Goal: Navigation & Orientation: Understand site structure

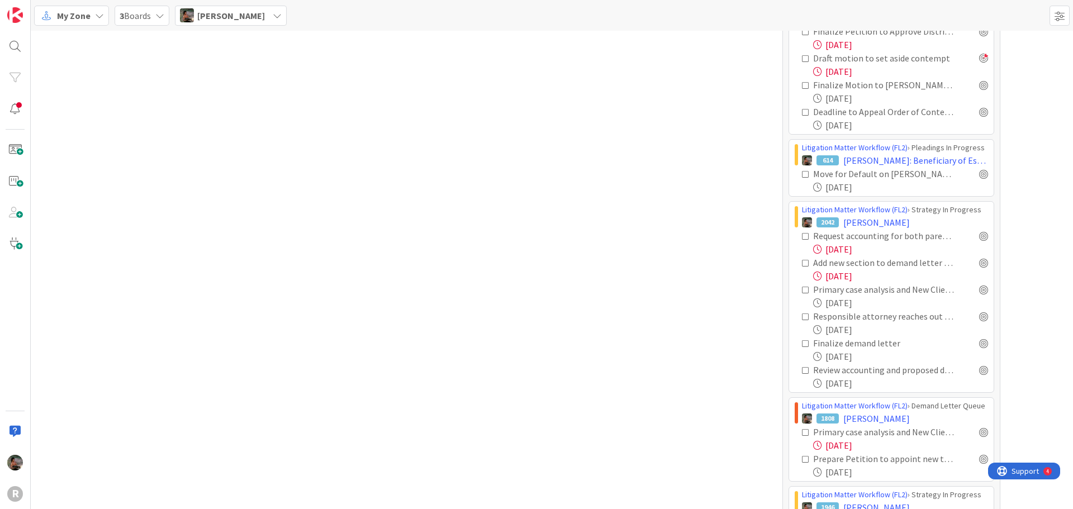
scroll to position [2123, 0]
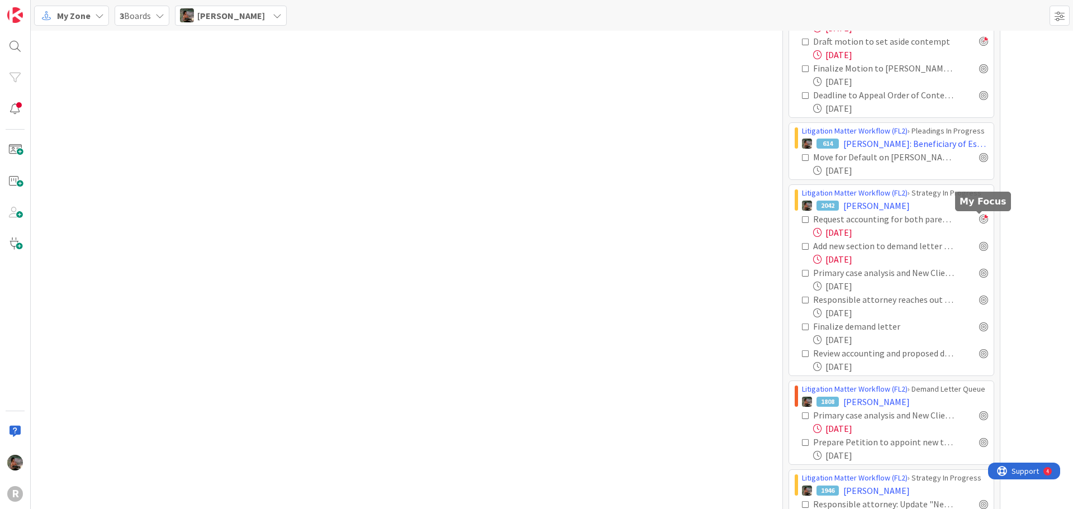
click at [979, 220] on div at bounding box center [983, 219] width 9 height 9
click at [979, 219] on div at bounding box center [983, 219] width 9 height 9
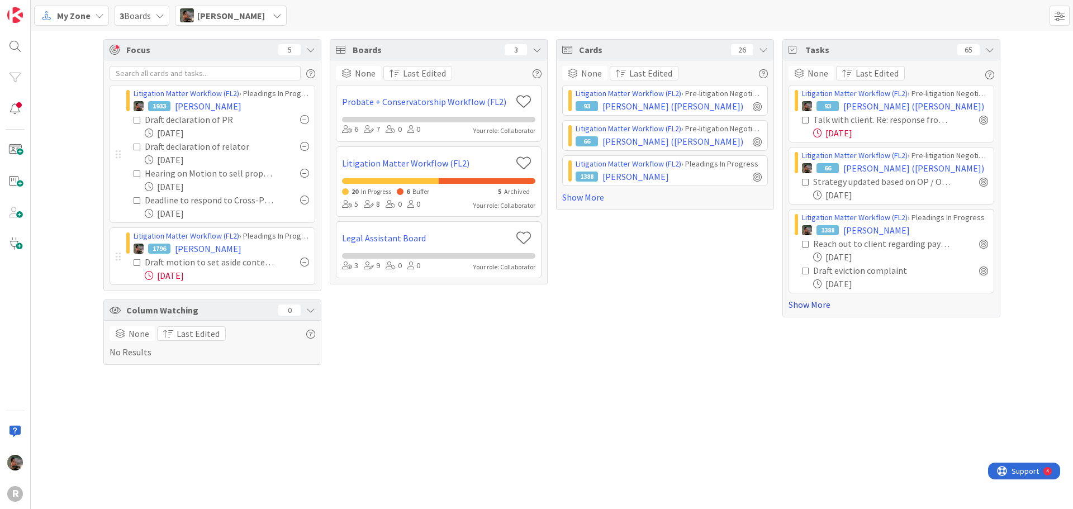
click at [809, 306] on link "Show More" at bounding box center [891, 304] width 206 height 13
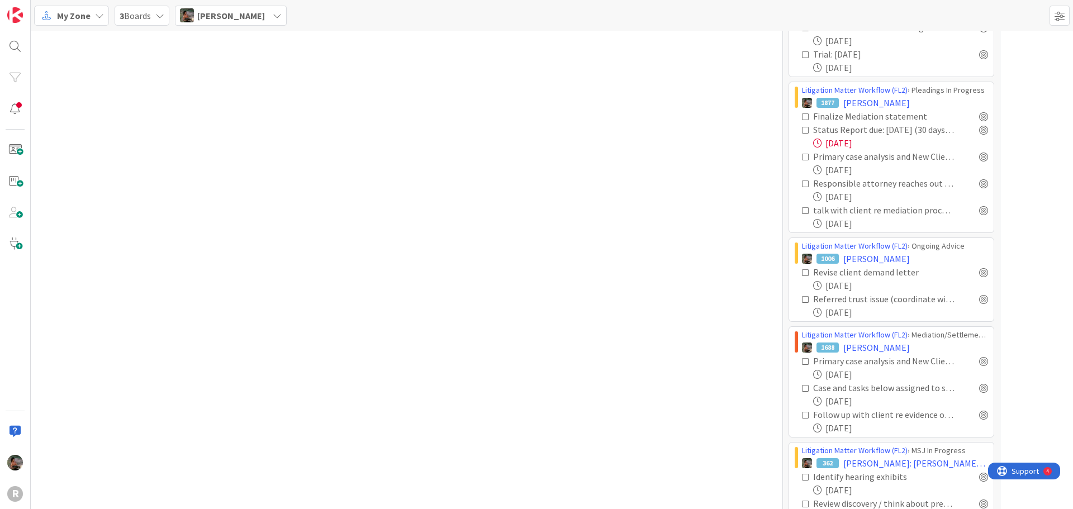
scroll to position [615, 0]
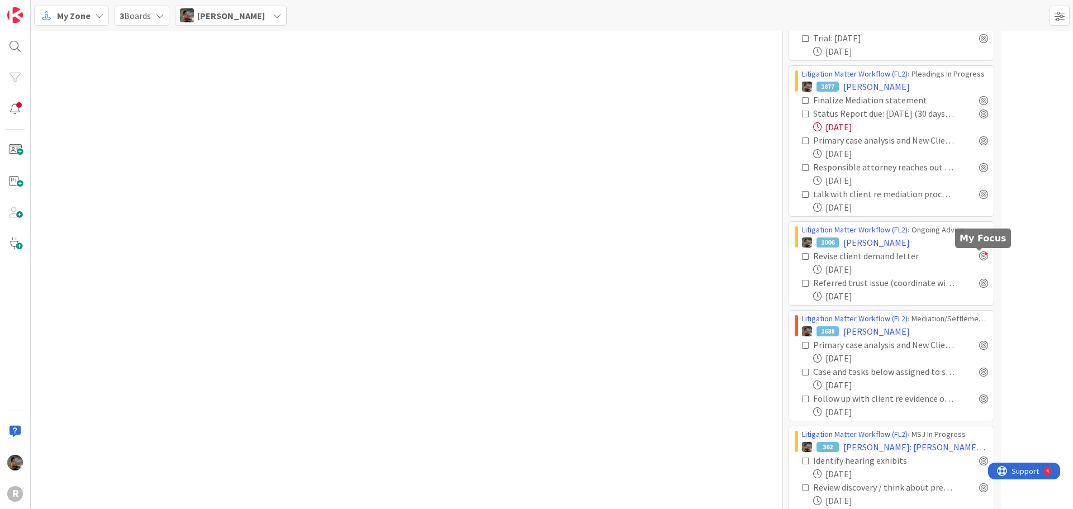
click at [979, 258] on div at bounding box center [983, 255] width 9 height 9
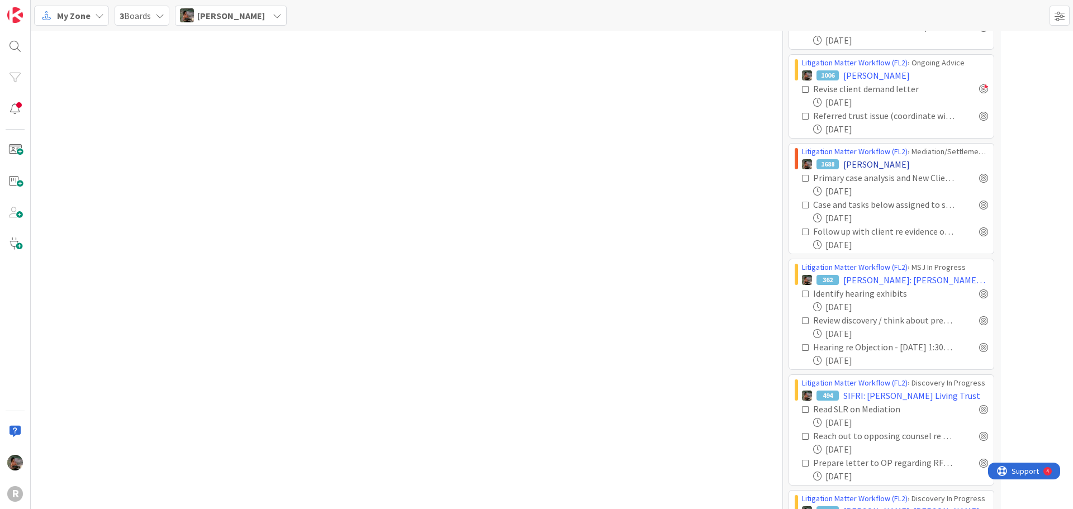
scroll to position [782, 0]
click at [979, 178] on div at bounding box center [983, 177] width 9 height 9
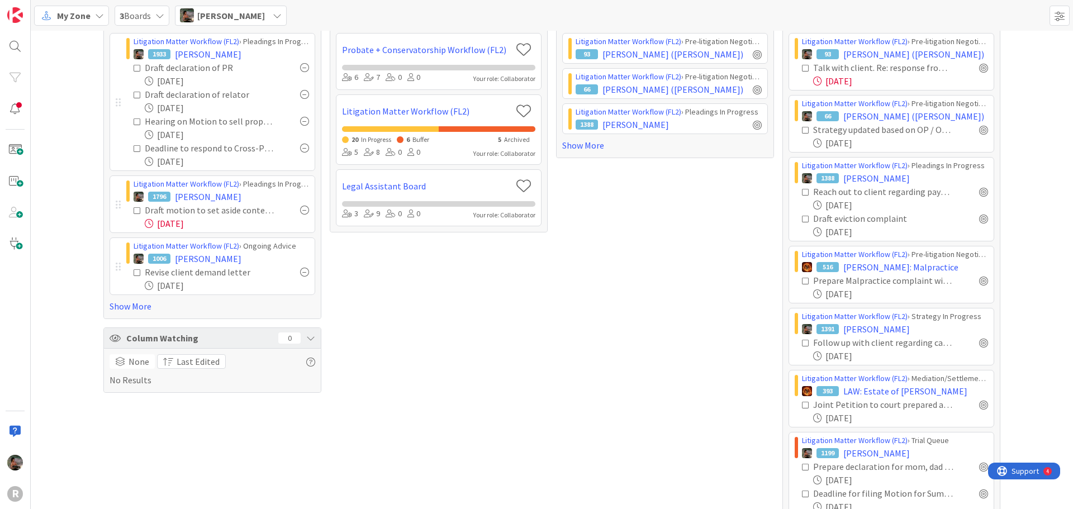
scroll to position [0, 0]
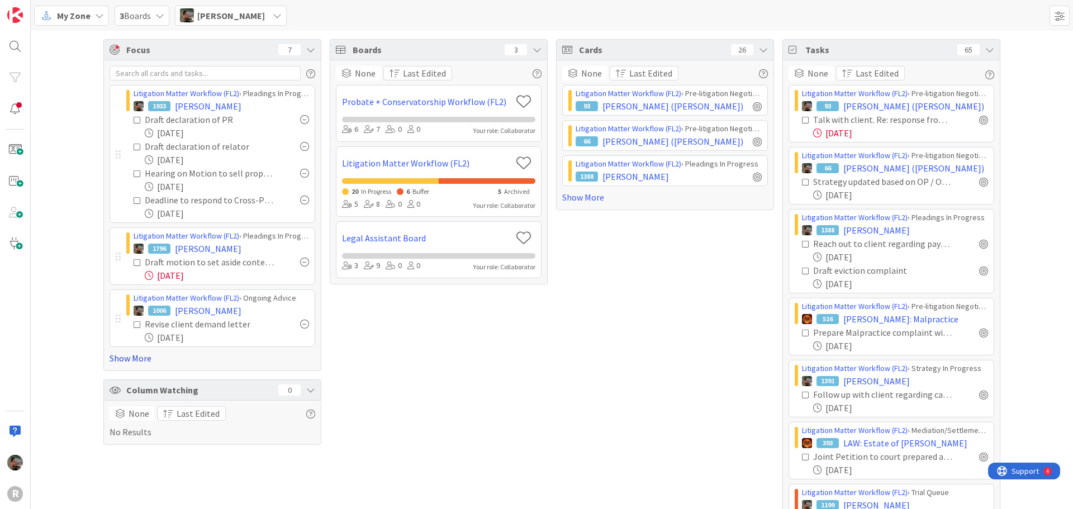
click at [109, 361] on link "Show More" at bounding box center [212, 357] width 206 height 13
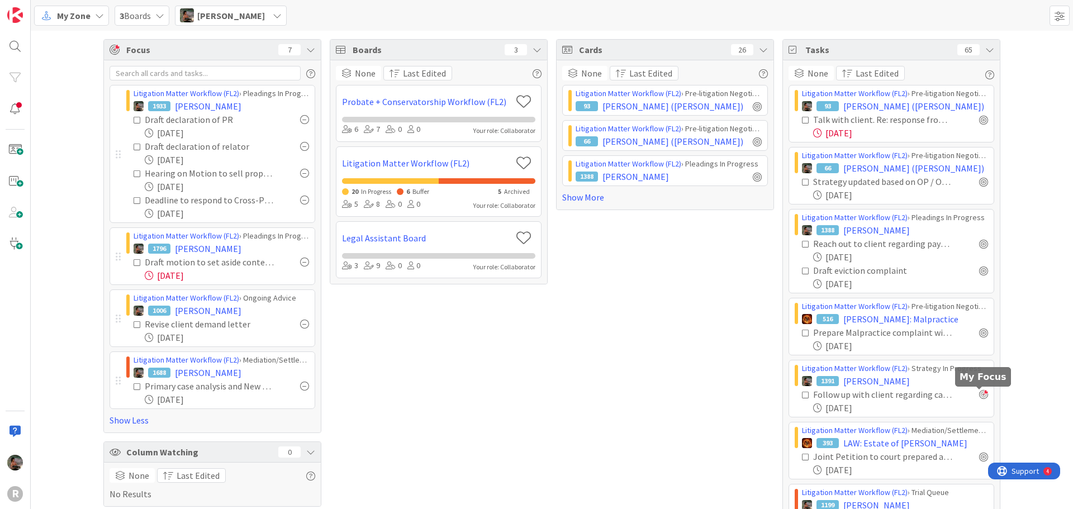
click at [979, 395] on div at bounding box center [983, 394] width 9 height 9
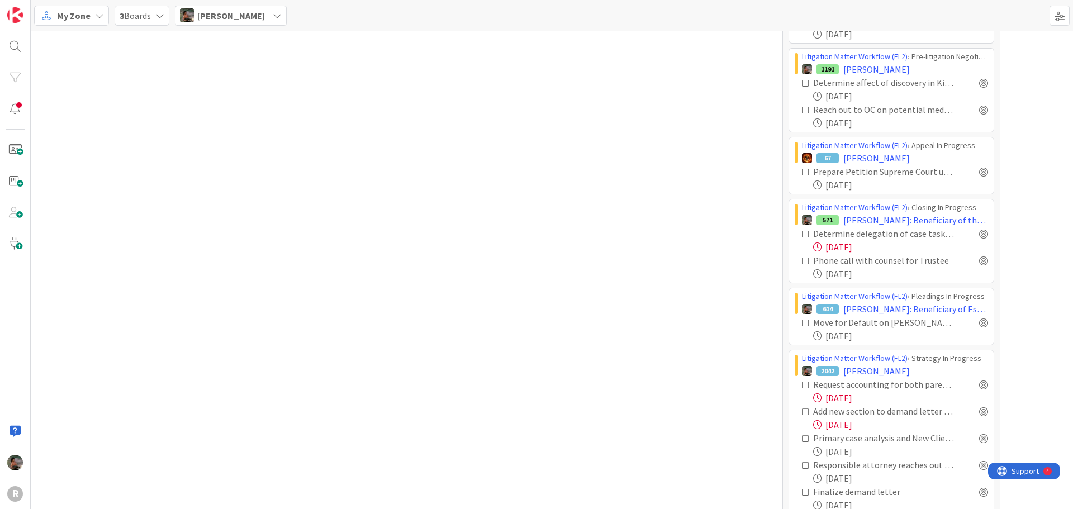
scroll to position [1788, 0]
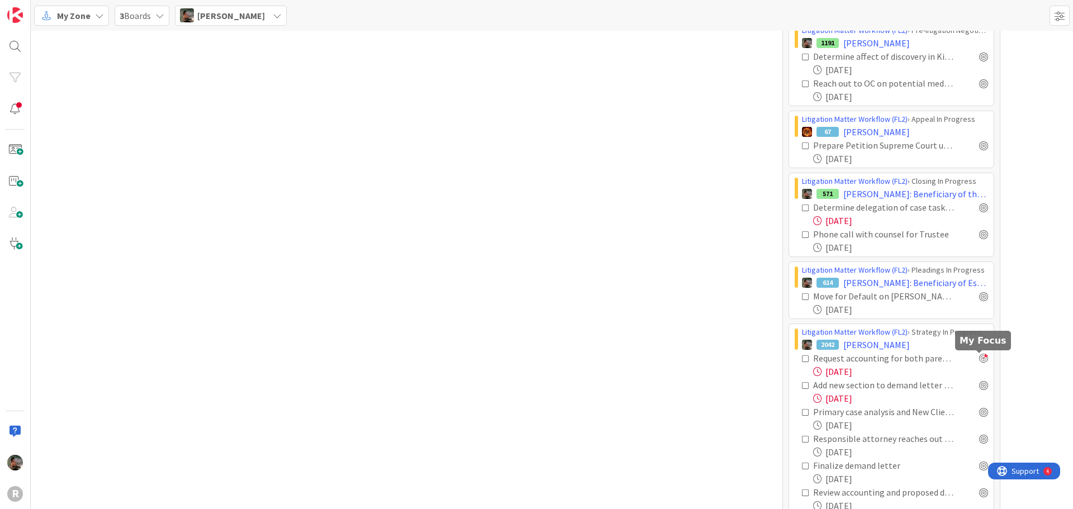
click at [979, 360] on div at bounding box center [983, 358] width 9 height 9
click at [982, 387] on div at bounding box center [983, 384] width 9 height 9
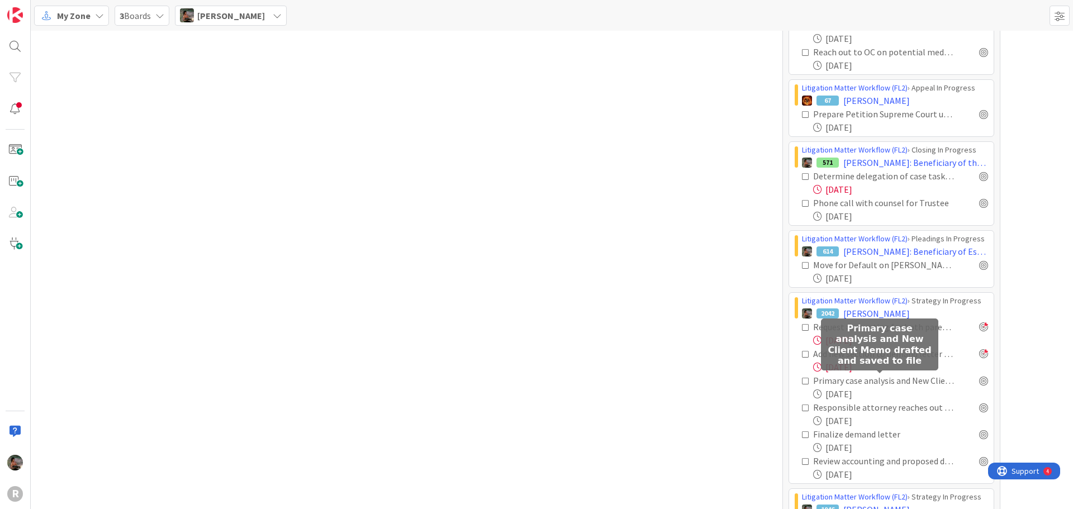
scroll to position [1844, 0]
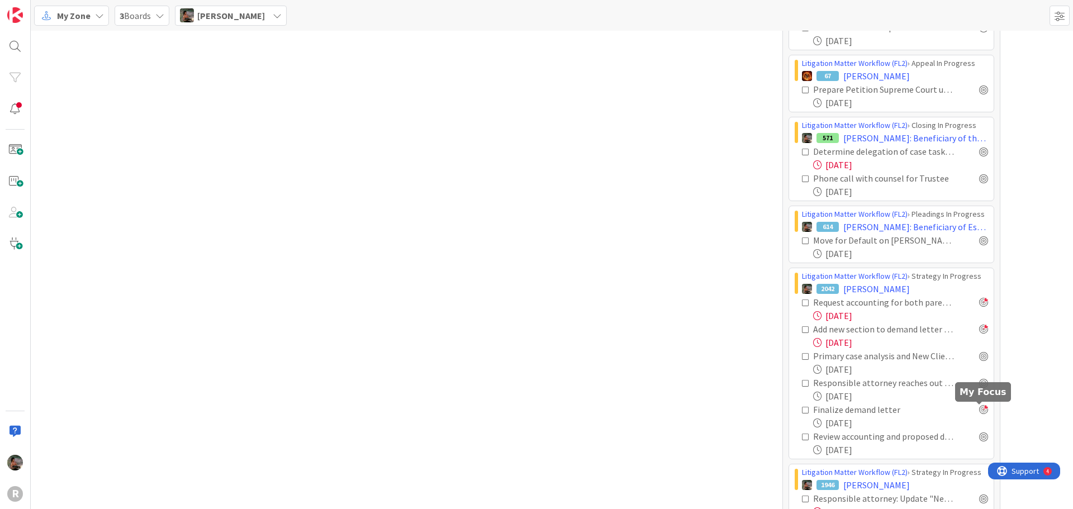
click at [979, 410] on div at bounding box center [983, 409] width 9 height 9
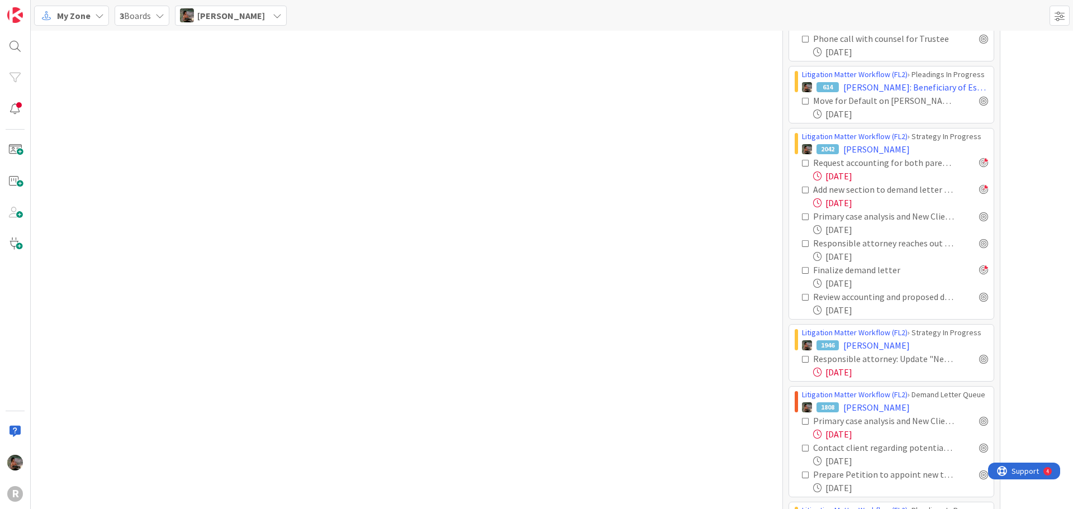
scroll to position [2011, 0]
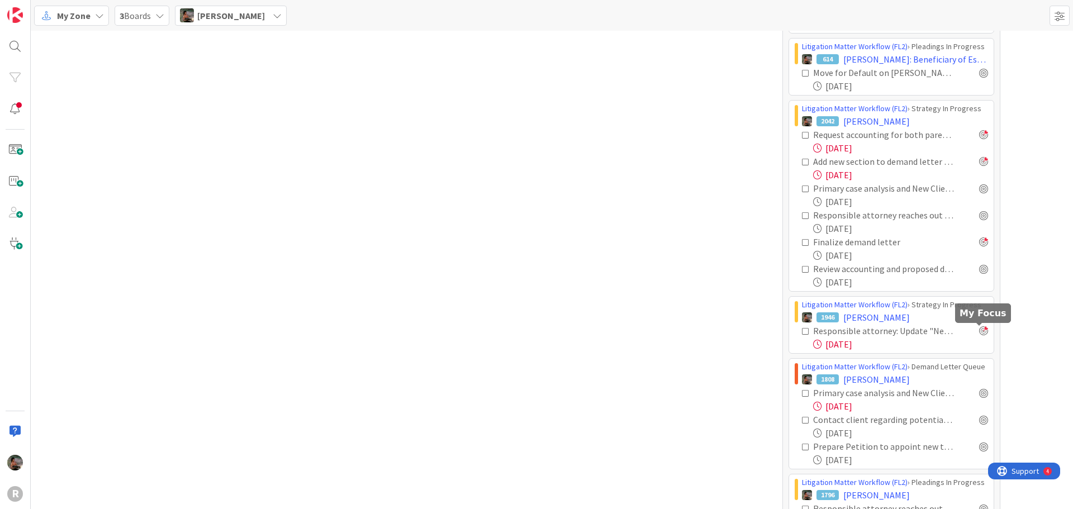
click at [979, 331] on div at bounding box center [983, 330] width 9 height 9
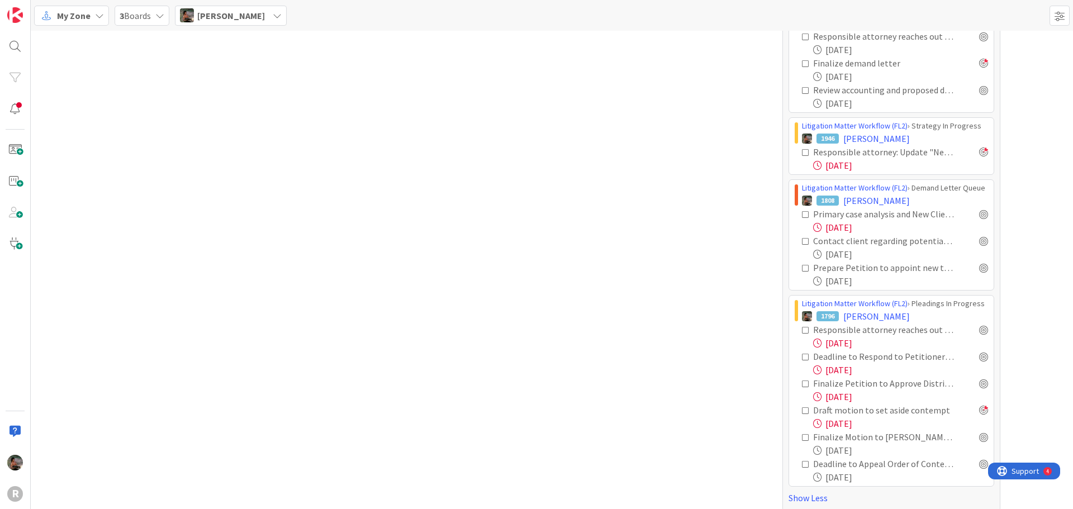
scroll to position [2200, 0]
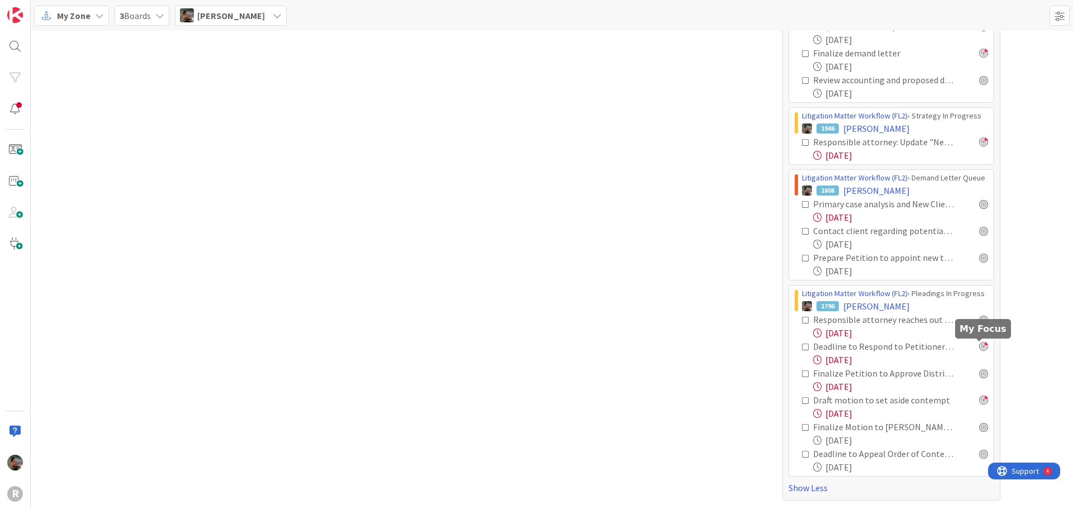
click at [980, 346] on div at bounding box center [983, 346] width 9 height 9
click at [811, 491] on link "Show Less" at bounding box center [891, 487] width 206 height 13
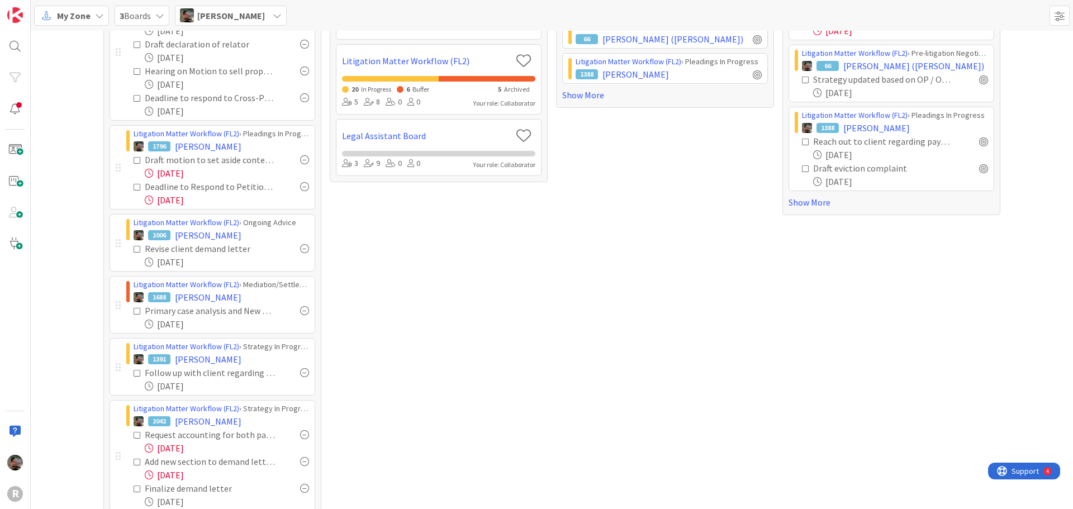
scroll to position [0, 0]
